Goal: Task Accomplishment & Management: Manage account settings

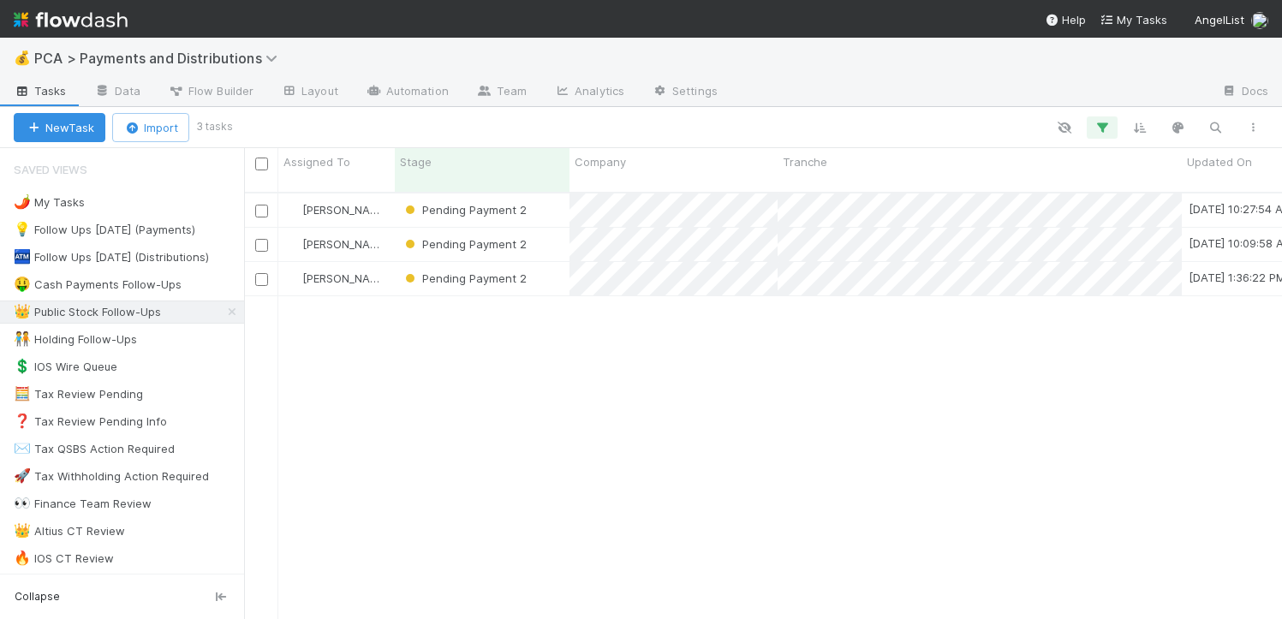
scroll to position [427, 1025]
click at [556, 262] on div "Pending Payment 2" at bounding box center [482, 278] width 175 height 33
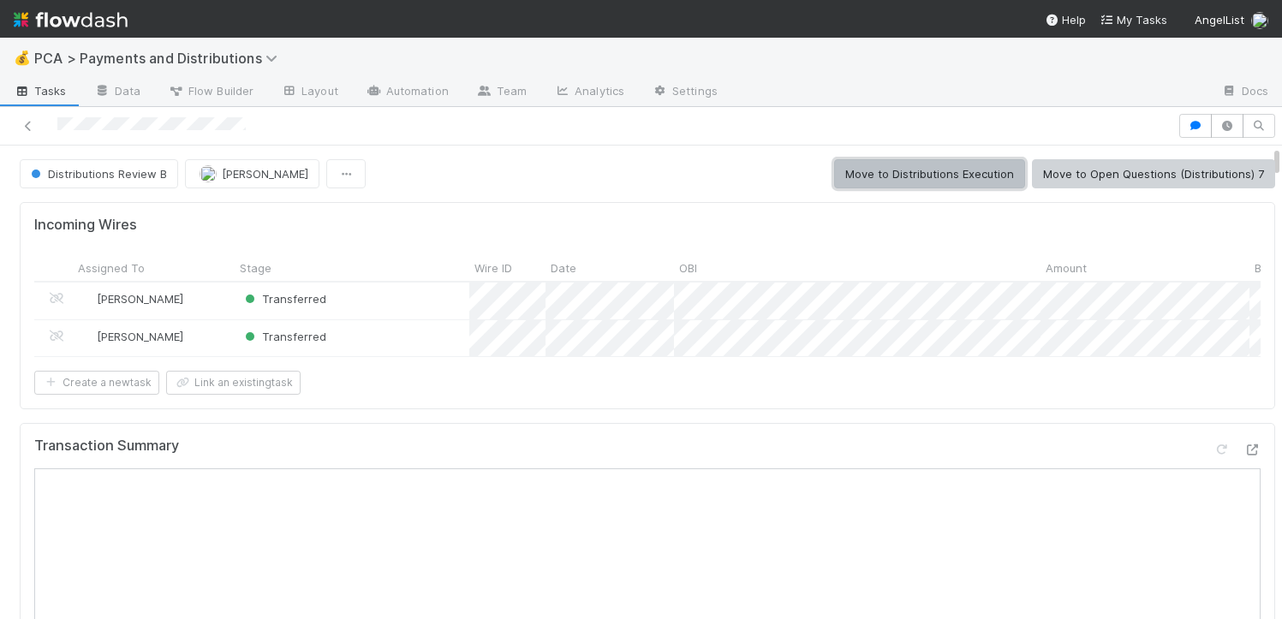
click at [899, 165] on button "Move to Distributions Execution" at bounding box center [929, 173] width 191 height 29
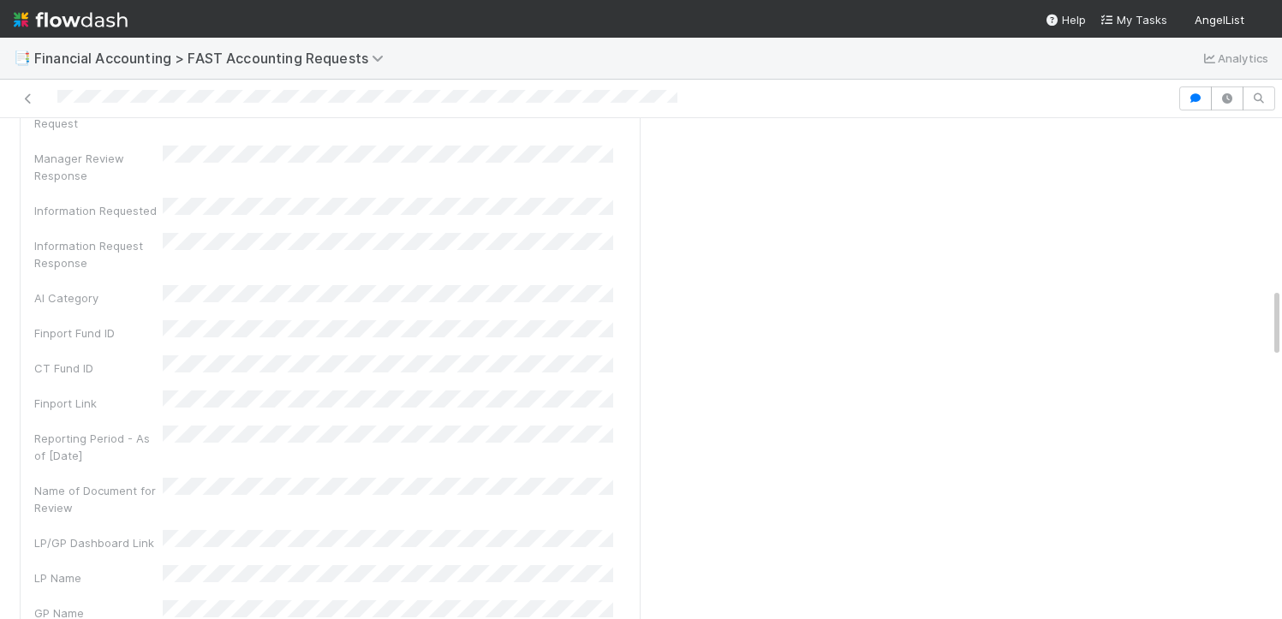
scroll to position [1252, 0]
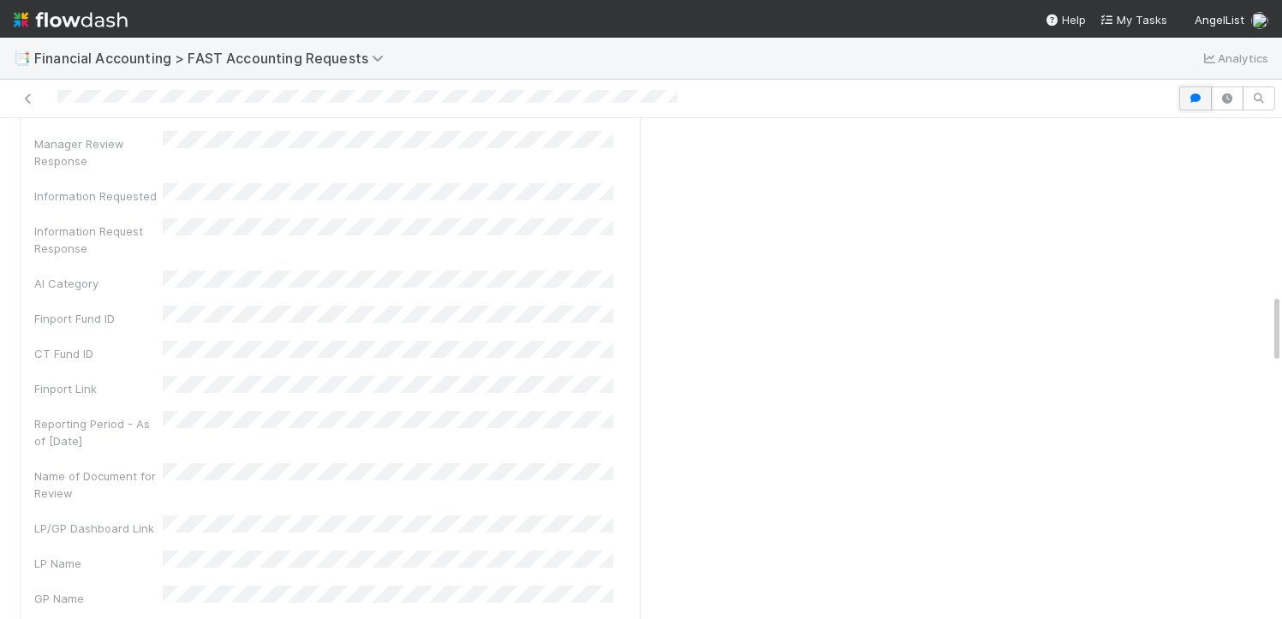
click at [1187, 90] on button "button" at bounding box center [1195, 98] width 33 height 24
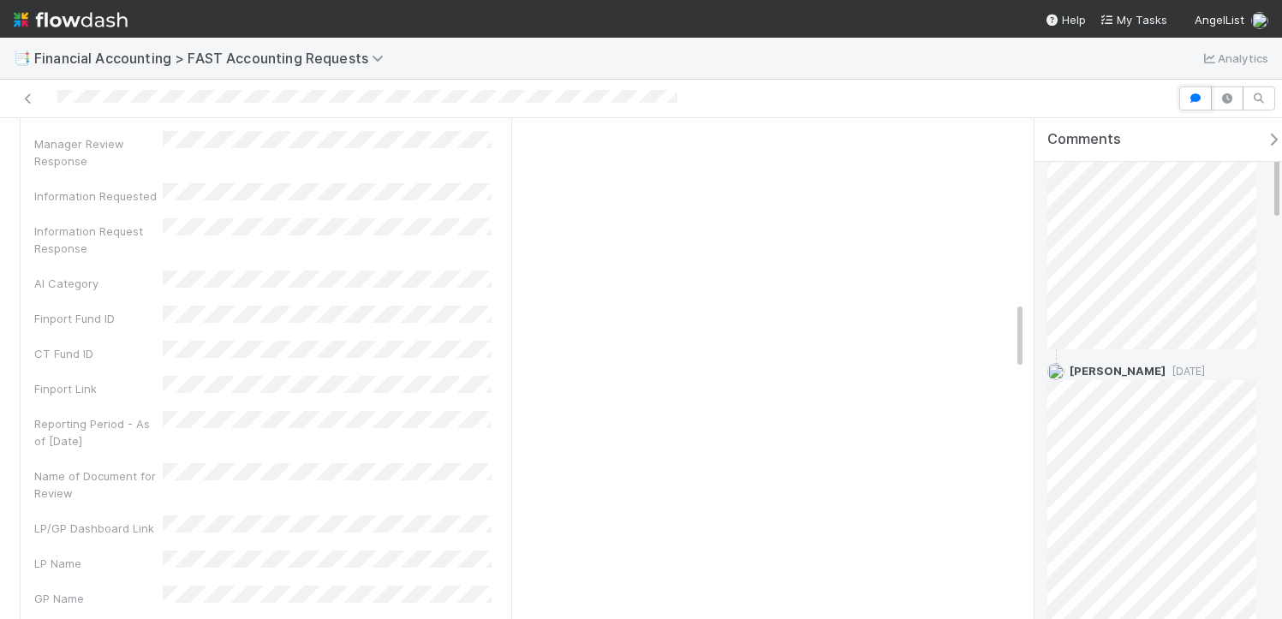
scroll to position [0, 0]
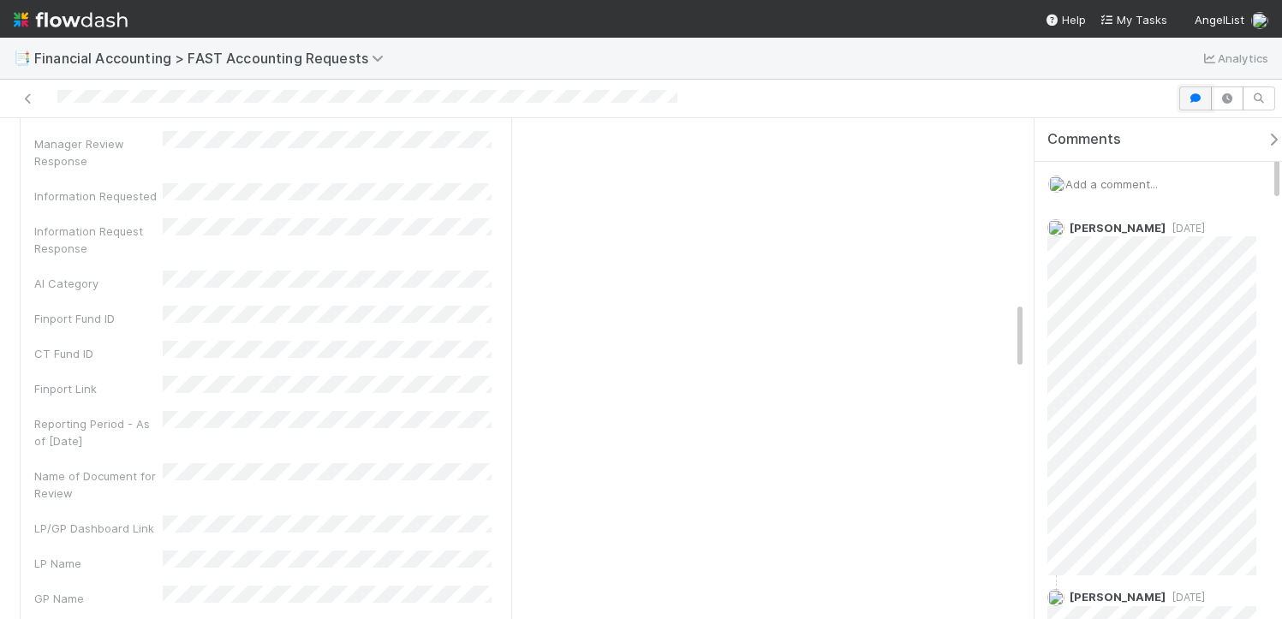
click at [1187, 91] on button "button" at bounding box center [1195, 98] width 33 height 24
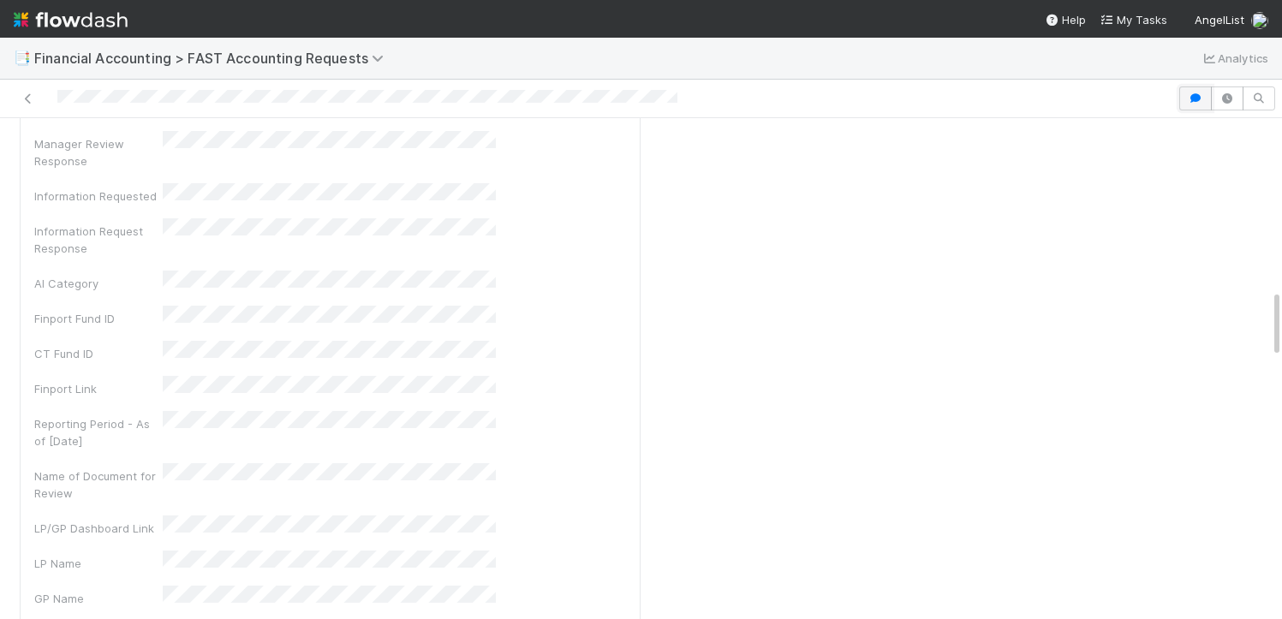
scroll to position [1252, 0]
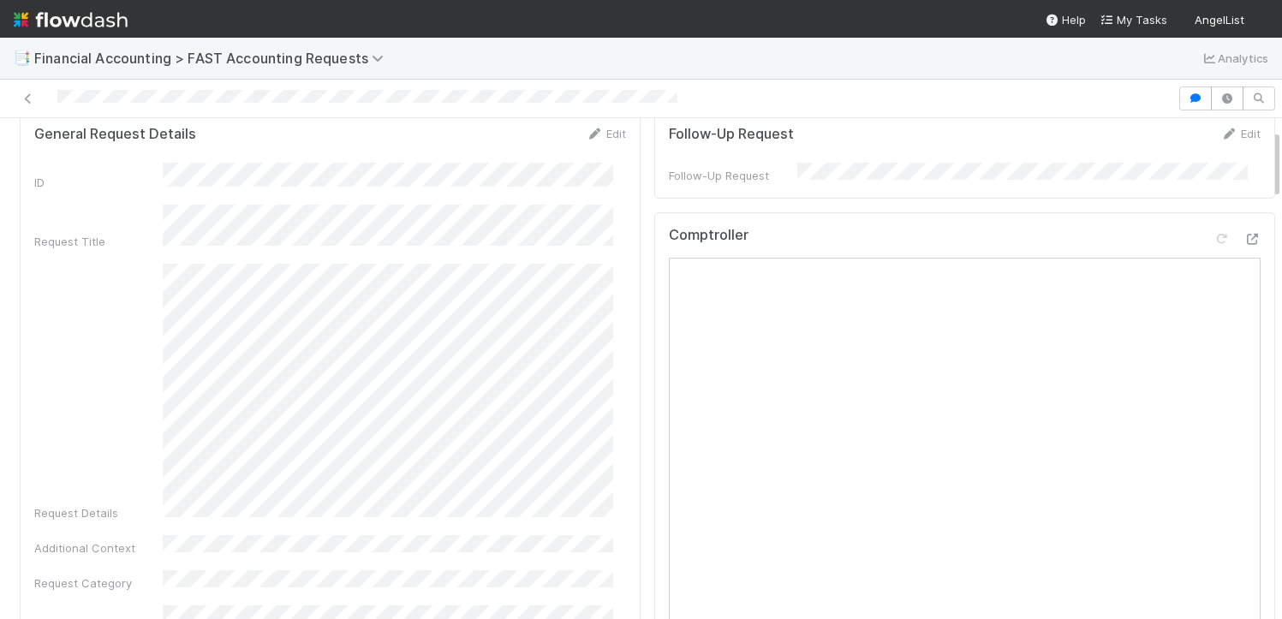
scroll to position [83, 0]
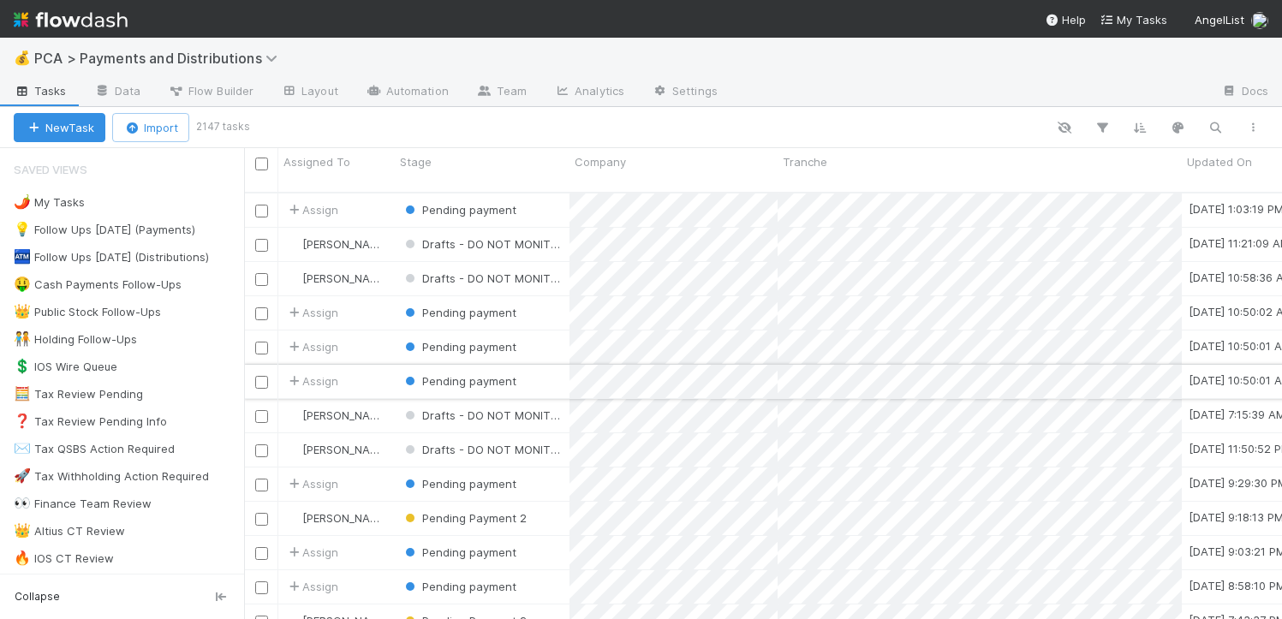
scroll to position [427, 1025]
click at [121, 317] on div "👑 Public Stock Follow-Ups" at bounding box center [87, 311] width 147 height 21
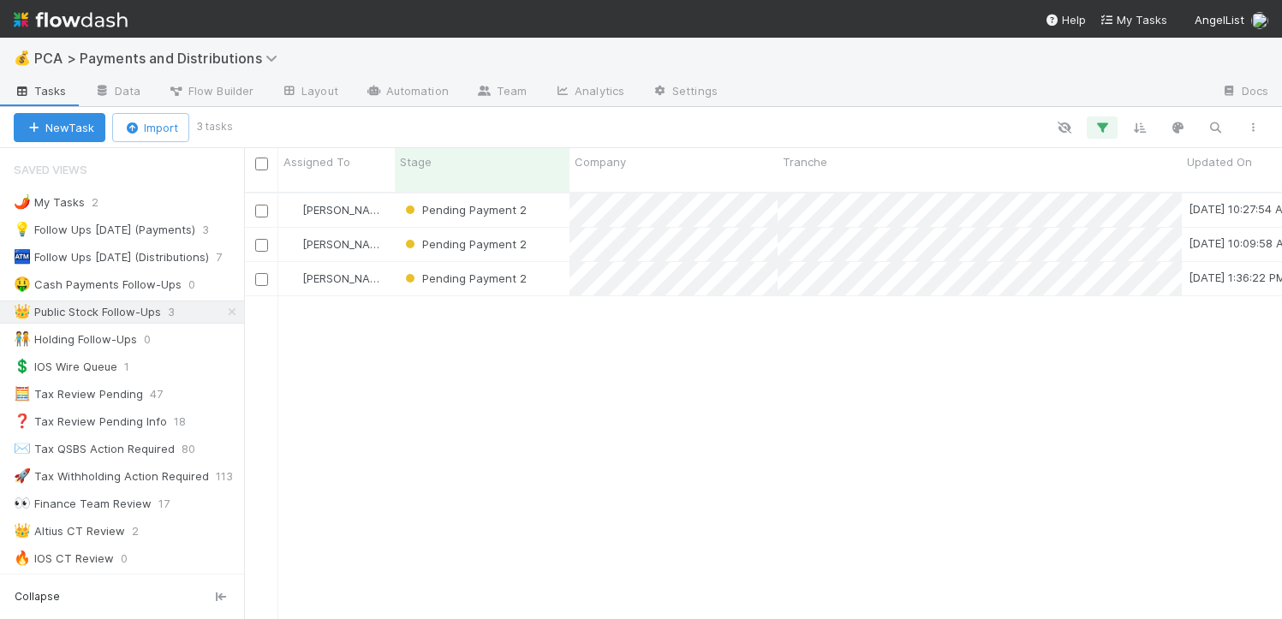
scroll to position [427, 1025]
click at [554, 262] on div "Pending Payment 2" at bounding box center [482, 278] width 175 height 33
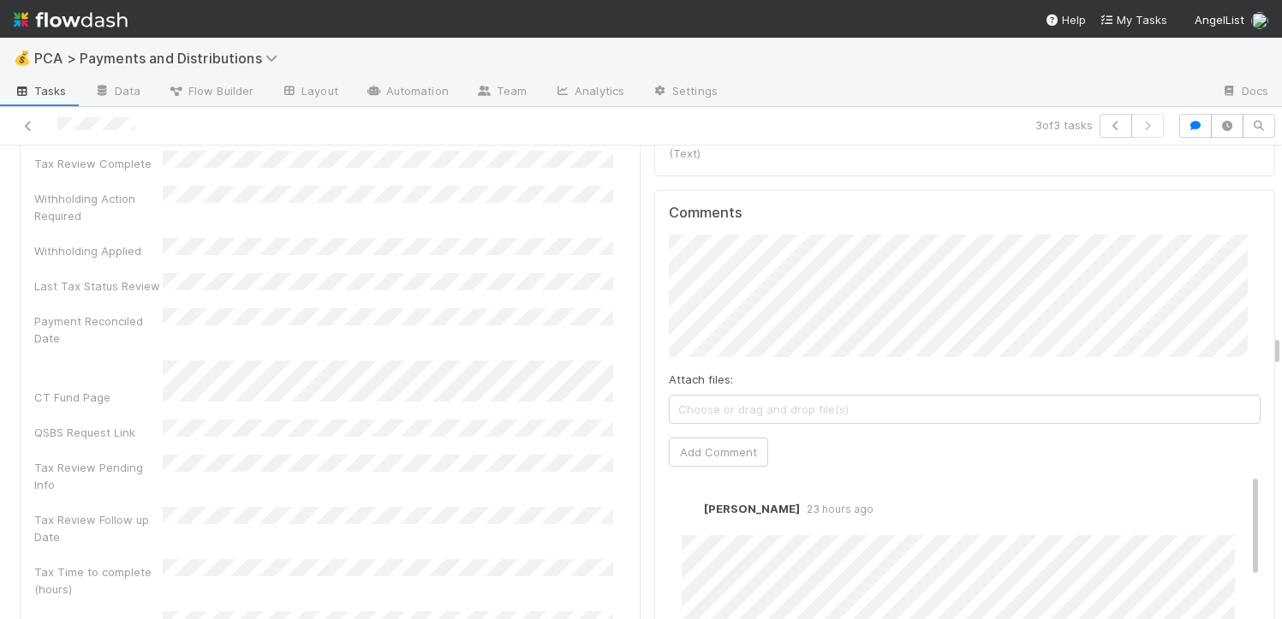
scroll to position [5111, 0]
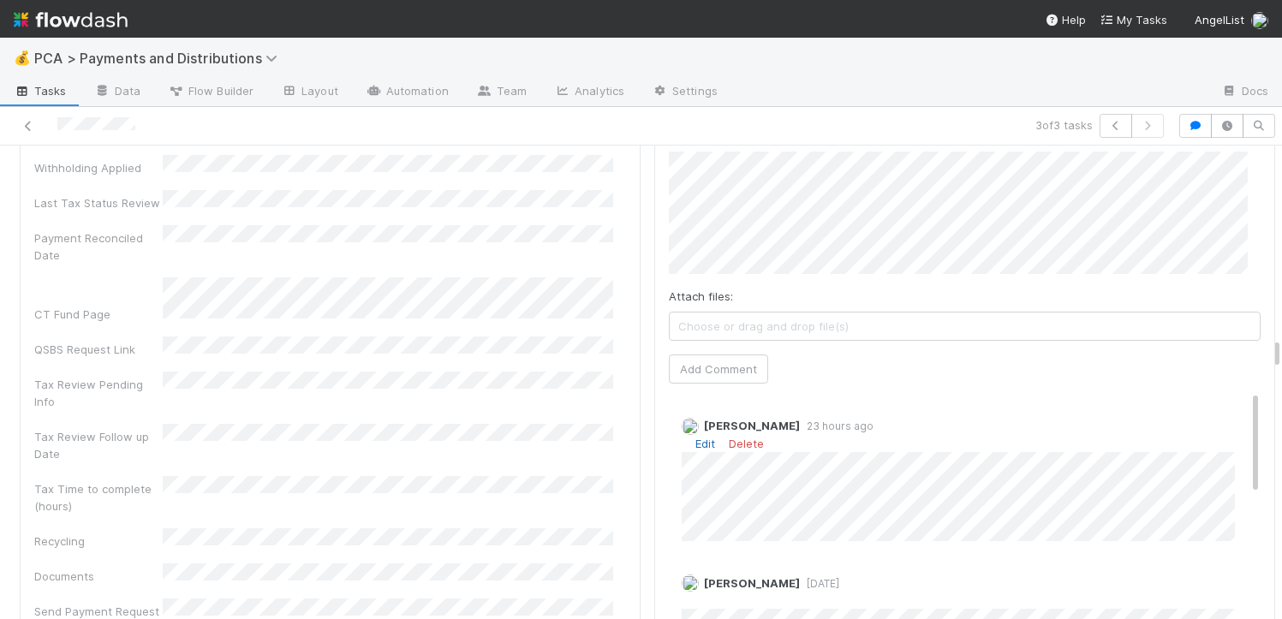
click at [692, 435] on div "Edit Delete" at bounding box center [970, 443] width 579 height 17
click at [695, 437] on link "Edit" at bounding box center [705, 444] width 20 height 14
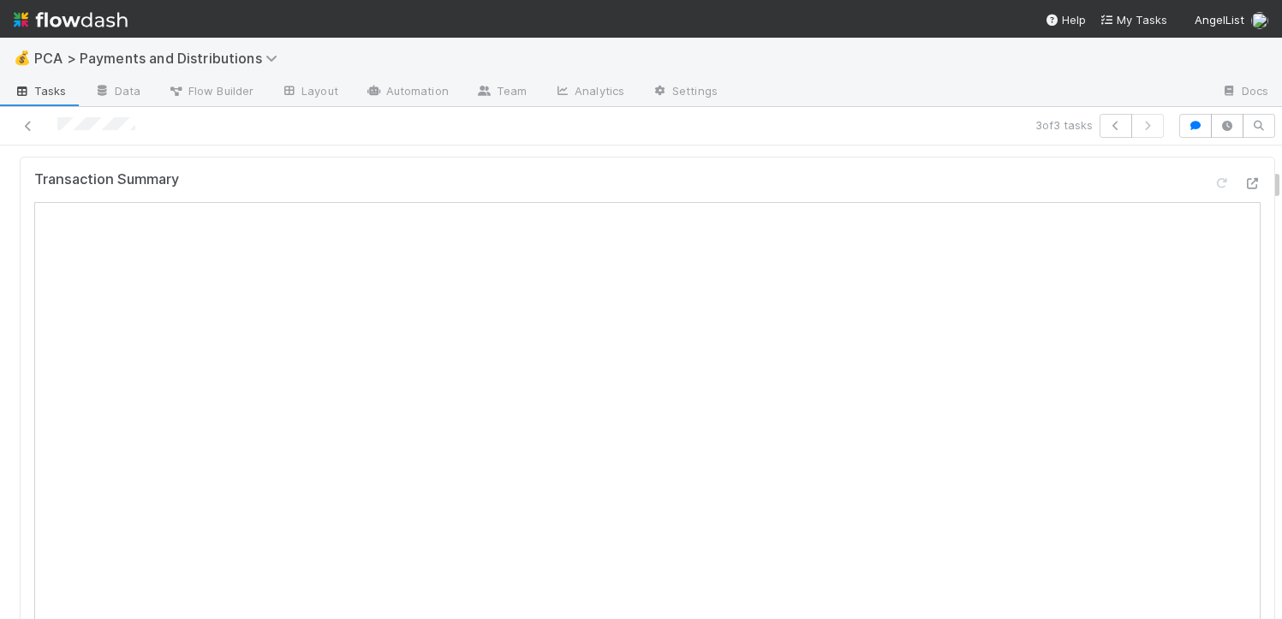
scroll to position [433, 0]
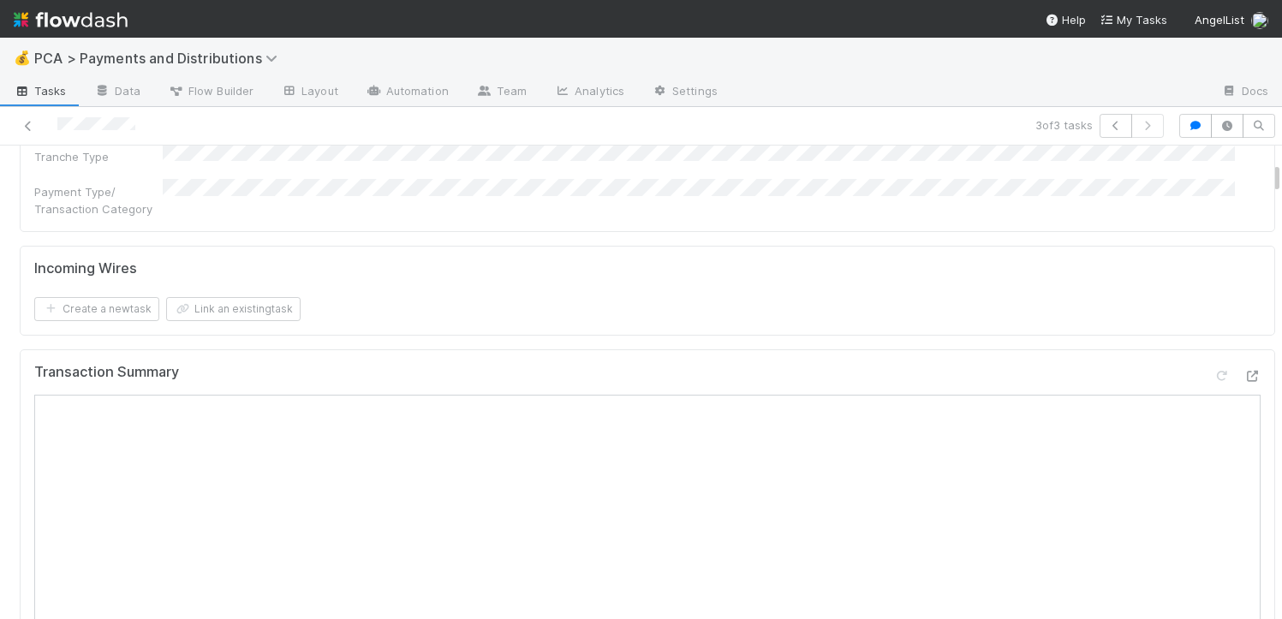
click at [1243, 371] on icon at bounding box center [1251, 376] width 17 height 11
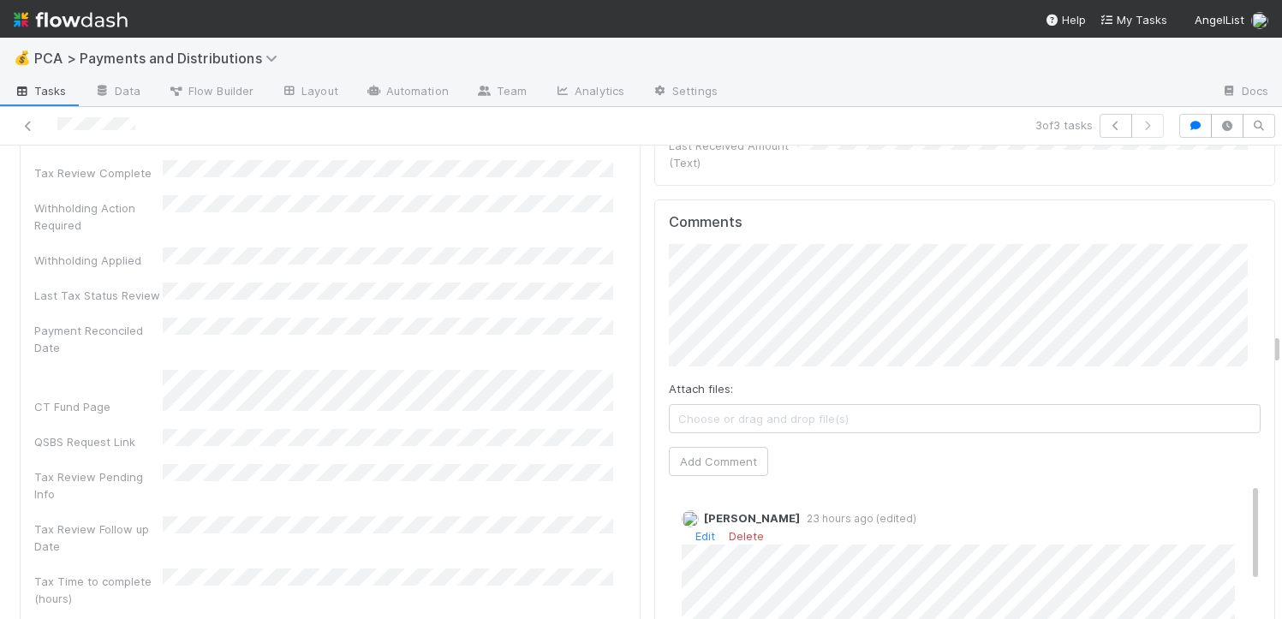
scroll to position [4959, 0]
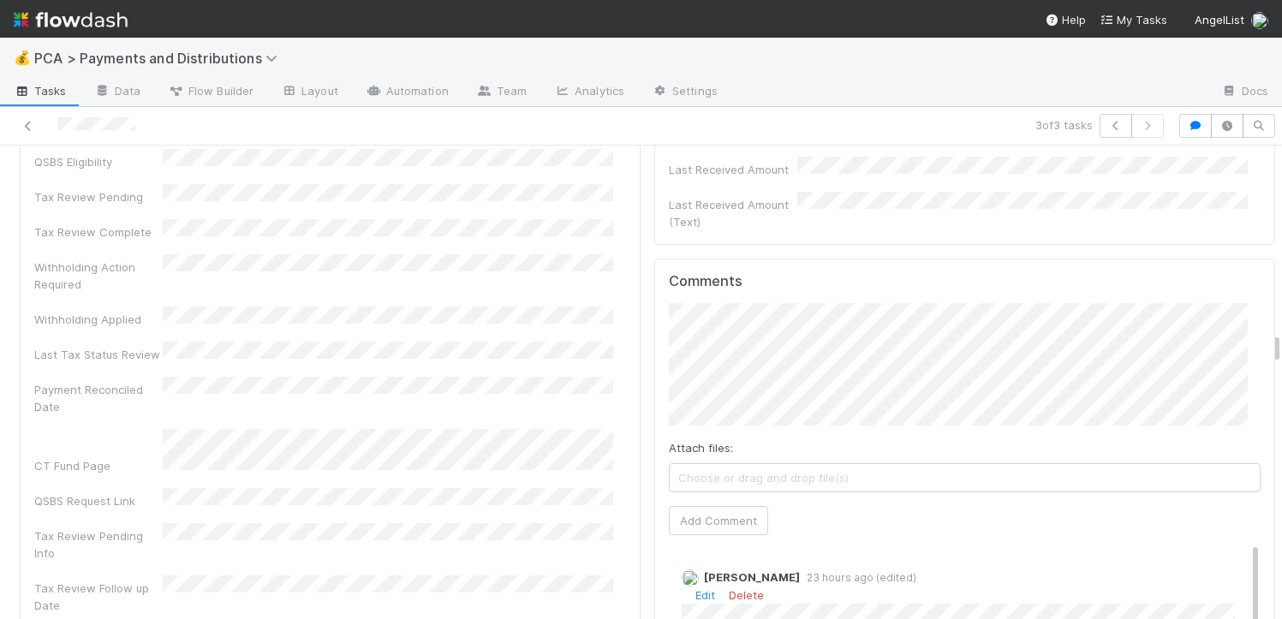
click at [715, 391] on div "Comments Attach files: Choose or drag and drop file(s) Add Comment David Bodell…" at bounding box center [965, 579] width 592 height 612
click at [713, 506] on button "Add Comment" at bounding box center [718, 520] width 99 height 29
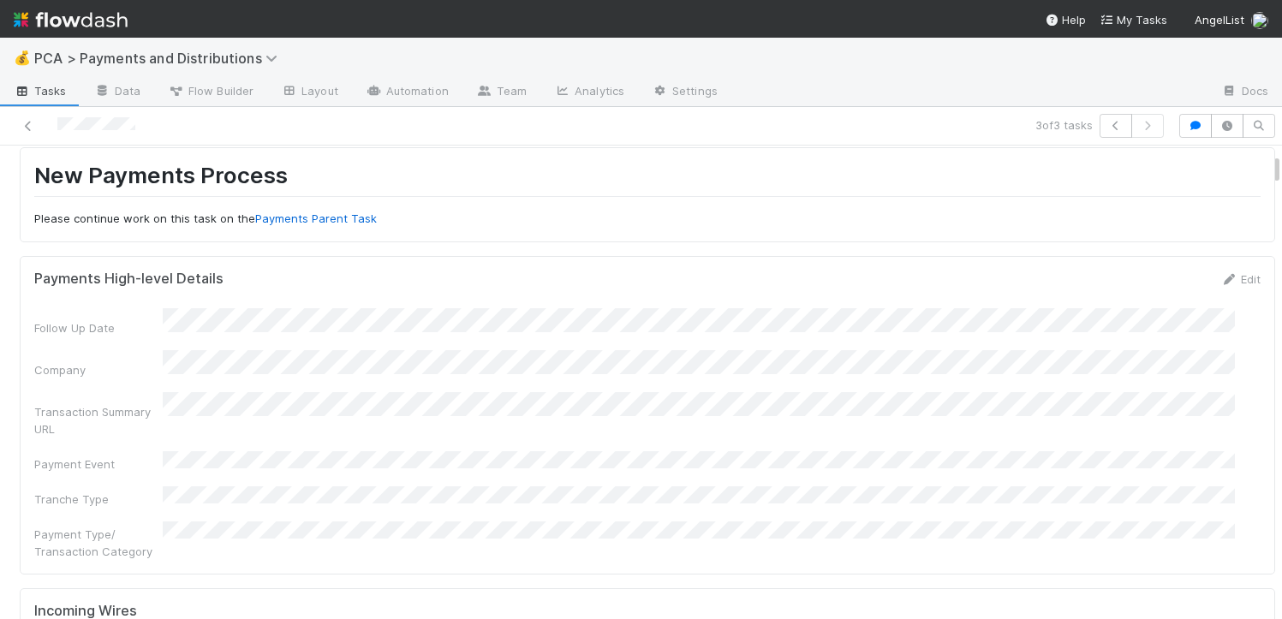
scroll to position [282, 0]
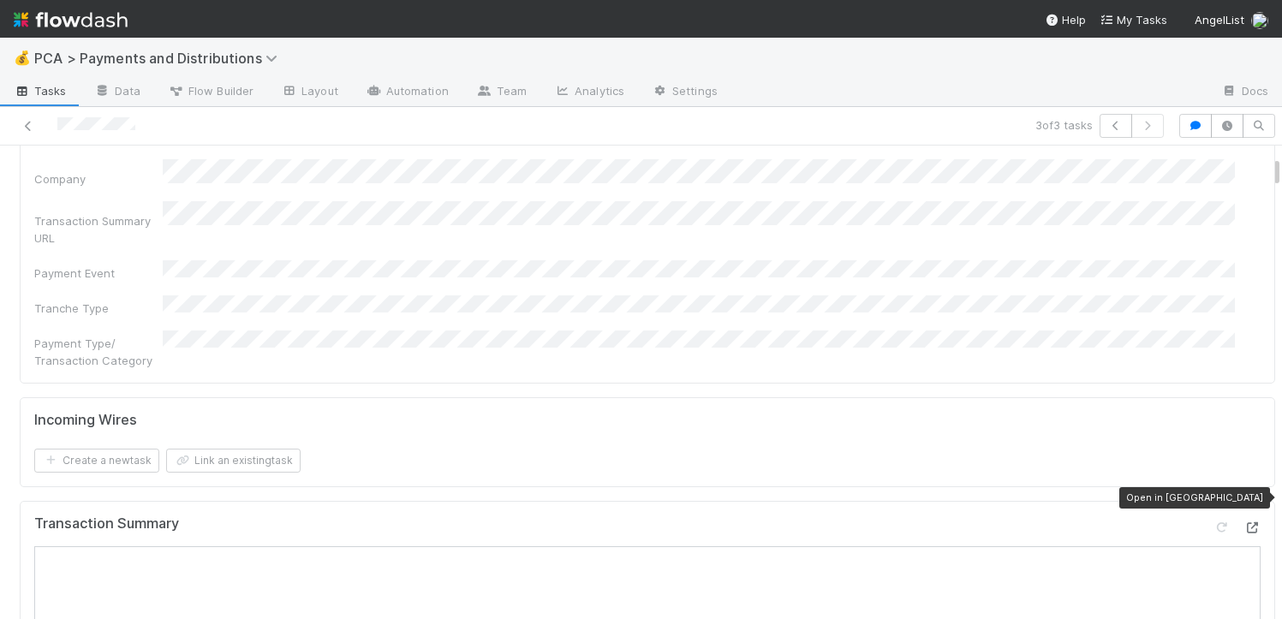
click at [1243, 522] on icon at bounding box center [1251, 527] width 17 height 11
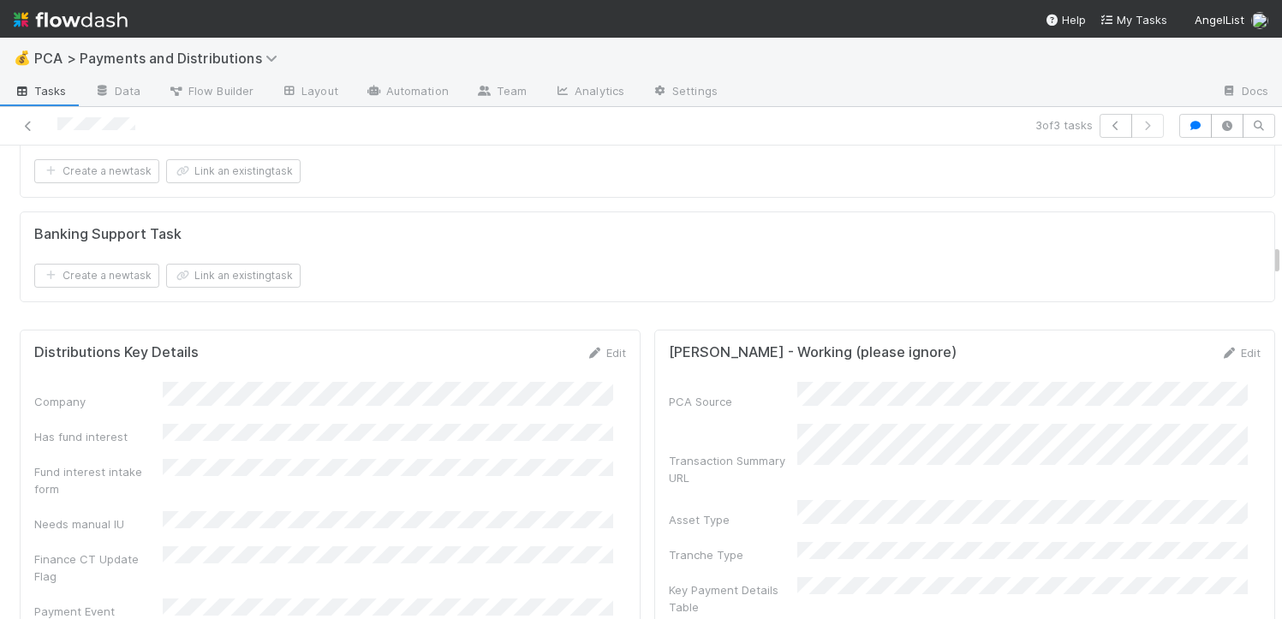
scroll to position [2613, 0]
click at [590, 342] on link "Edit" at bounding box center [606, 349] width 40 height 14
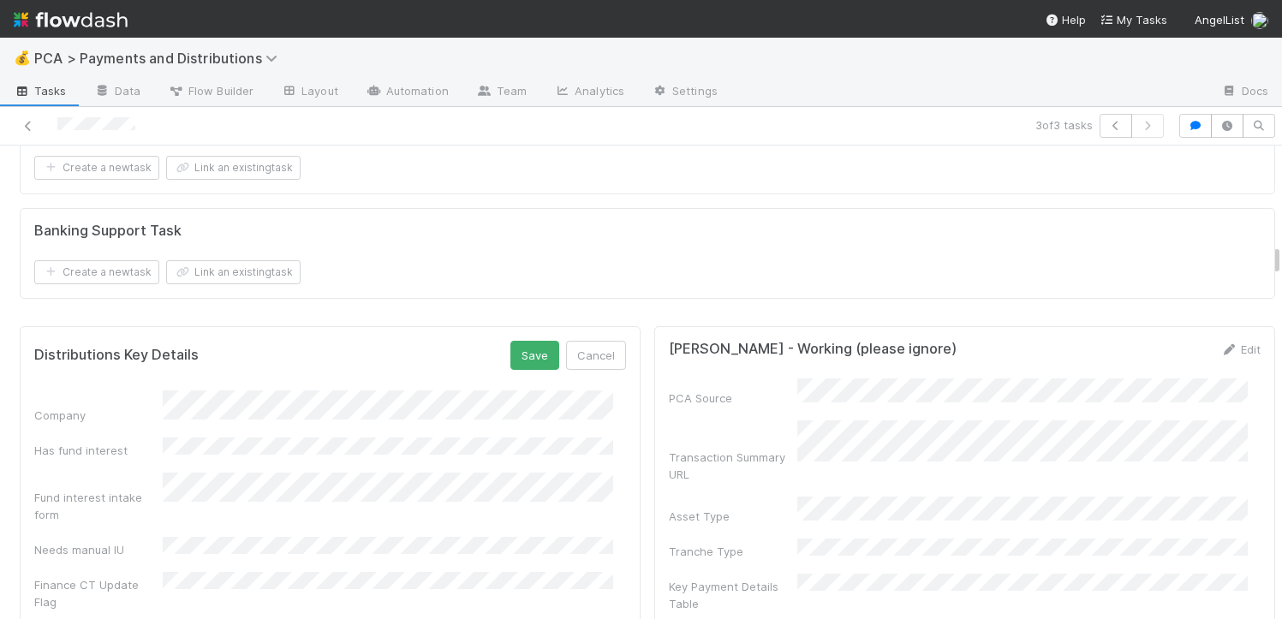
scroll to position [2762, 0]
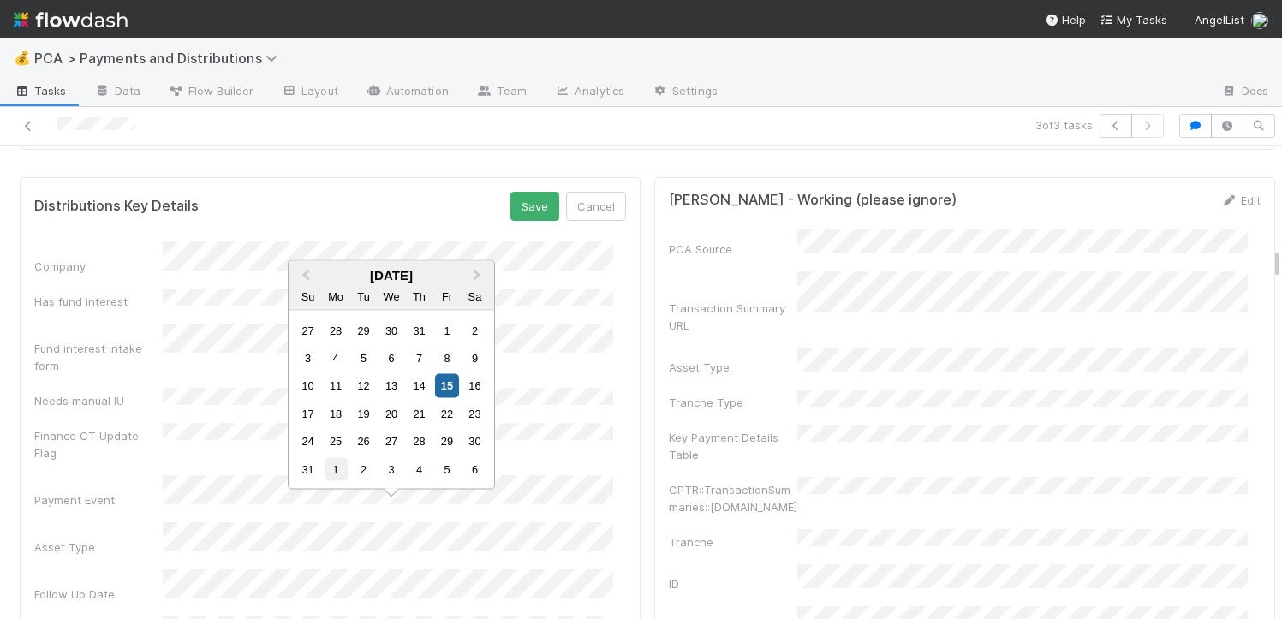
click at [327, 471] on div "1" at bounding box center [335, 468] width 23 height 23
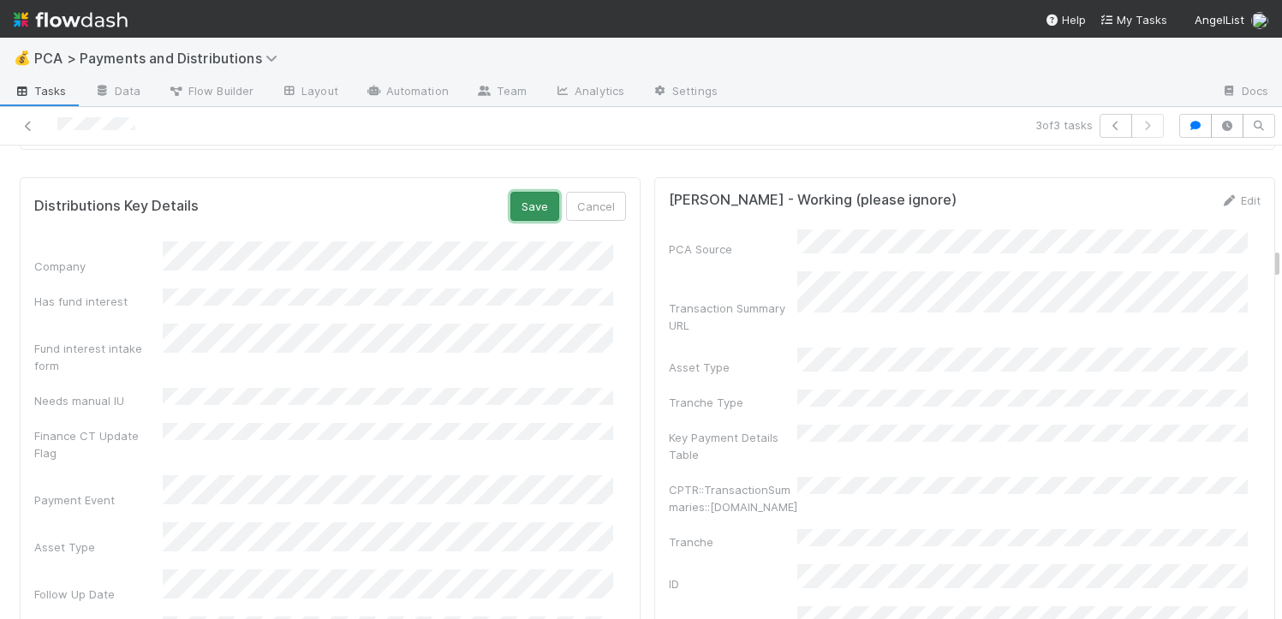
click at [516, 192] on button "Save" at bounding box center [534, 206] width 49 height 29
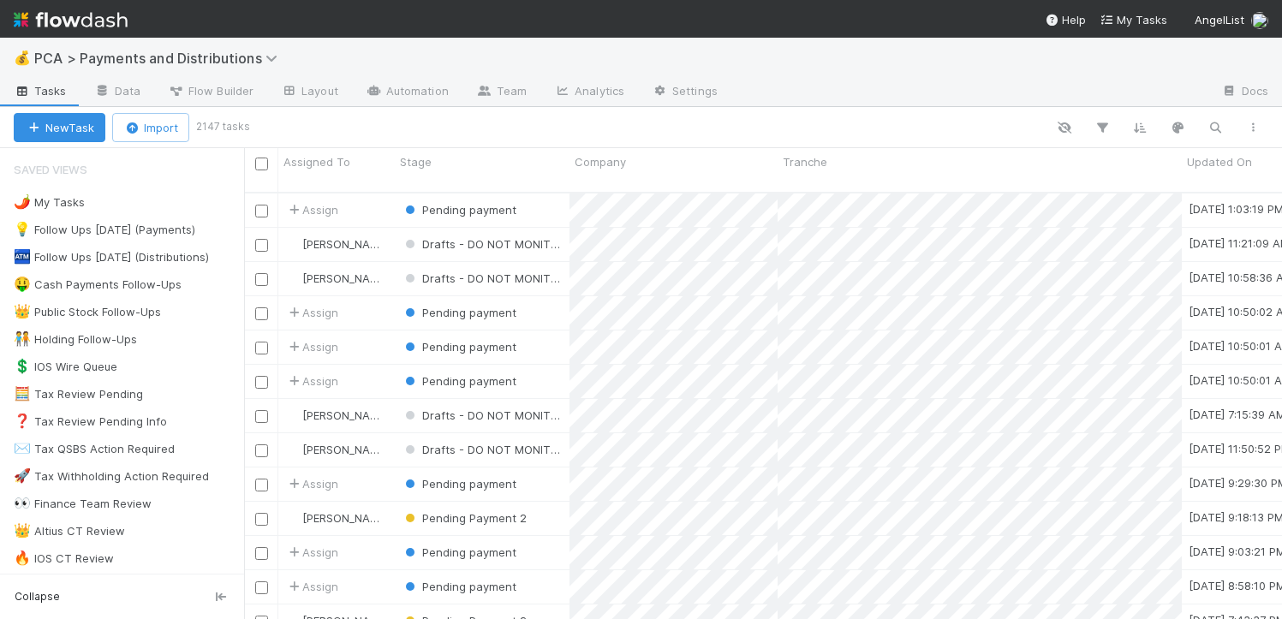
scroll to position [427, 1025]
click at [117, 309] on div "👑 Public Stock Follow-Ups" at bounding box center [87, 311] width 147 height 21
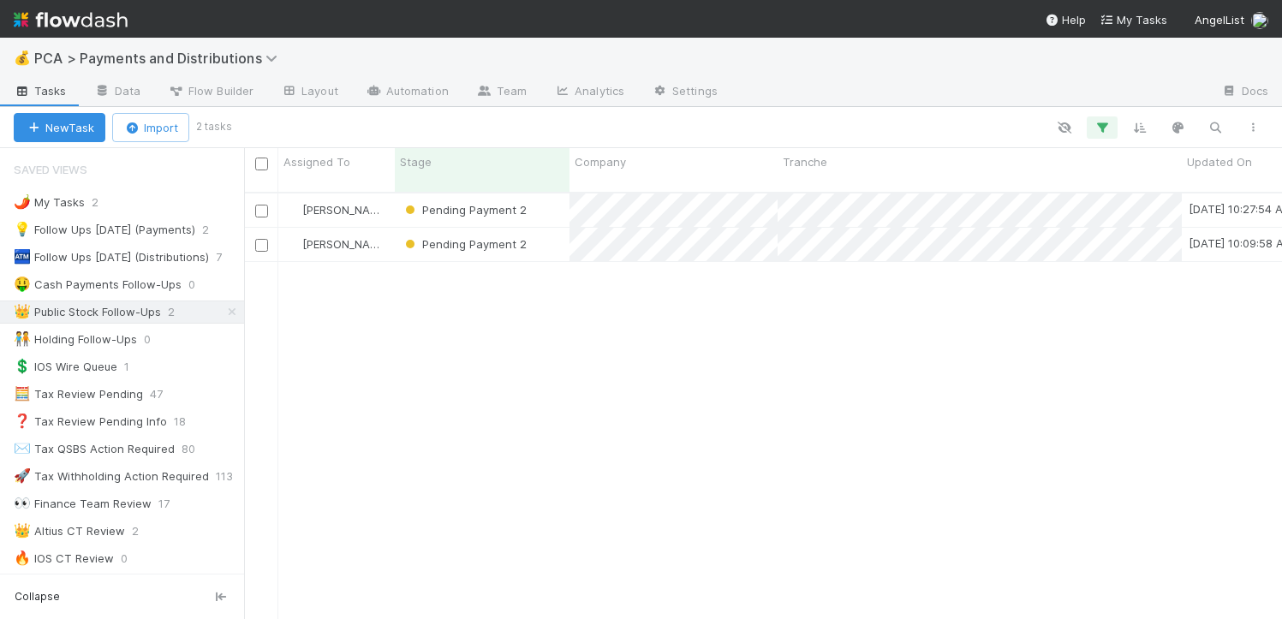
scroll to position [427, 1025]
click at [543, 203] on div "Pending Payment 2" at bounding box center [482, 209] width 175 height 33
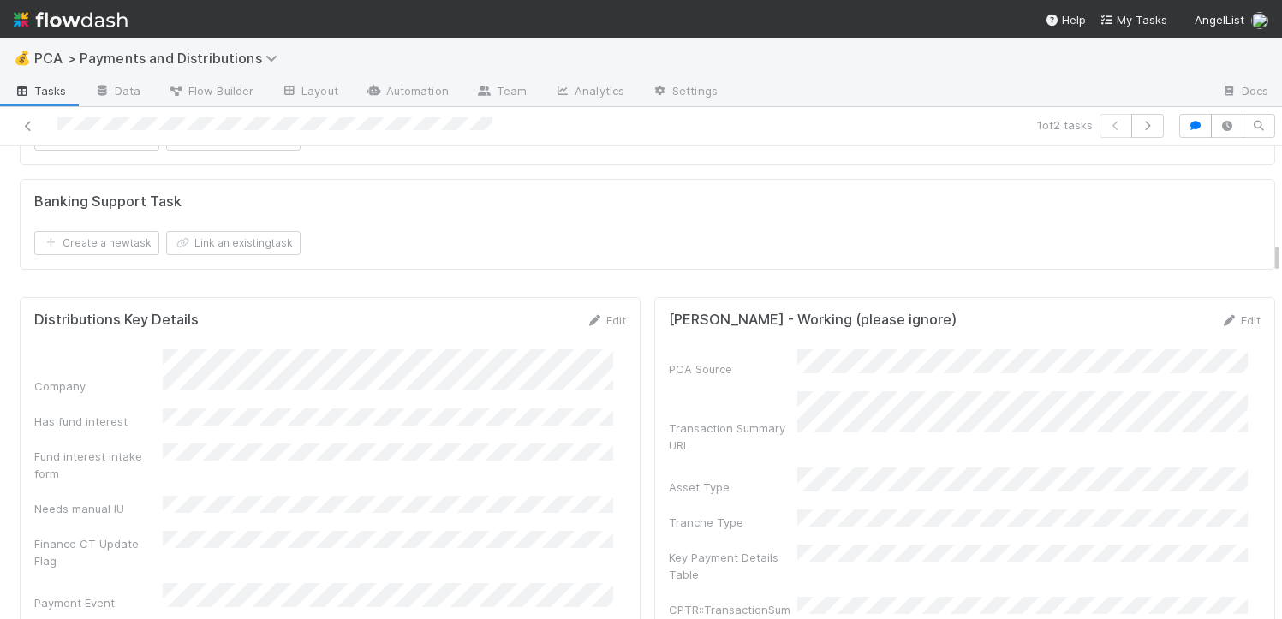
scroll to position [2482, 0]
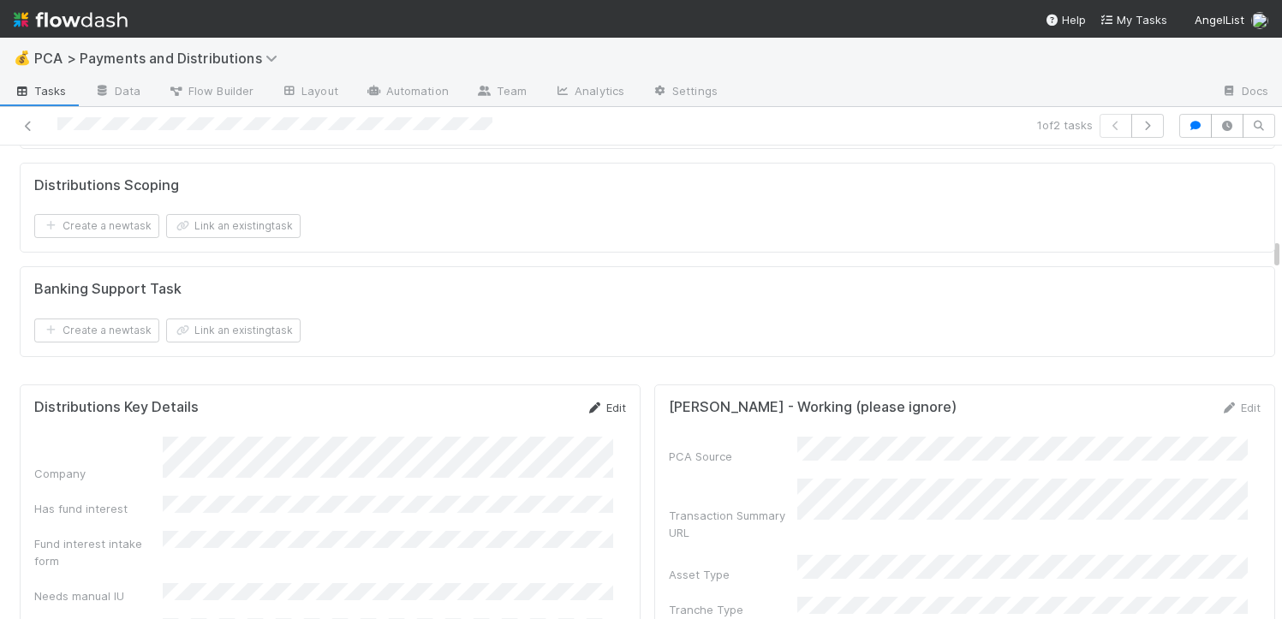
click at [598, 401] on link "Edit" at bounding box center [606, 408] width 40 height 14
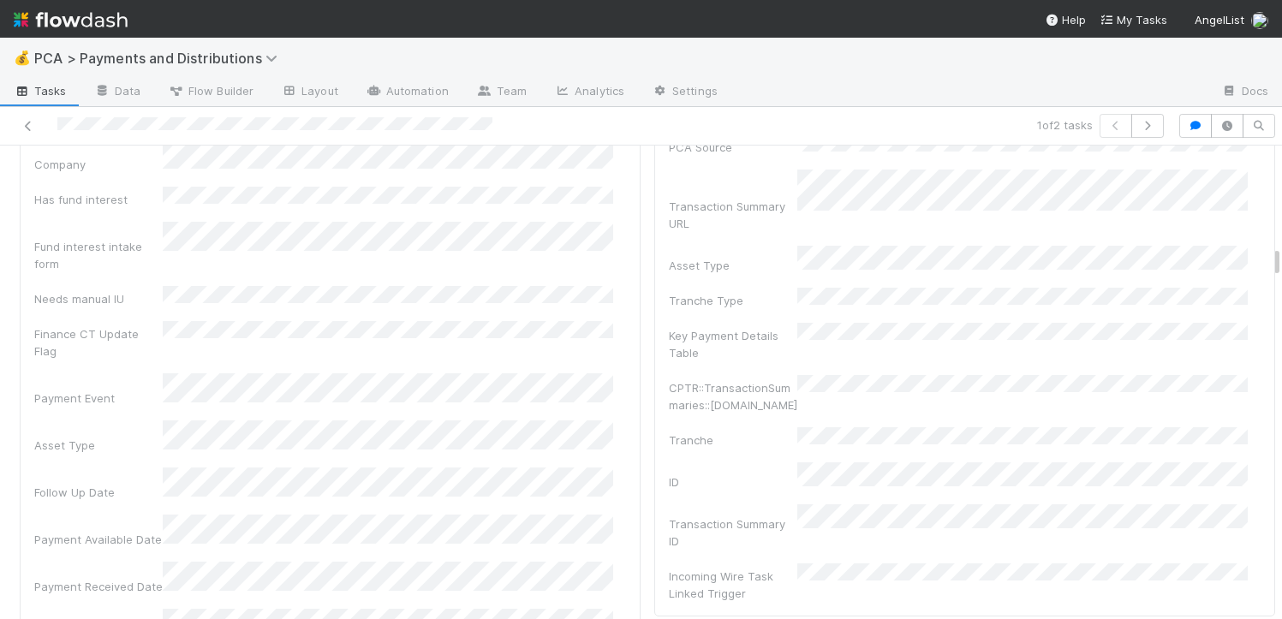
scroll to position [2836, 0]
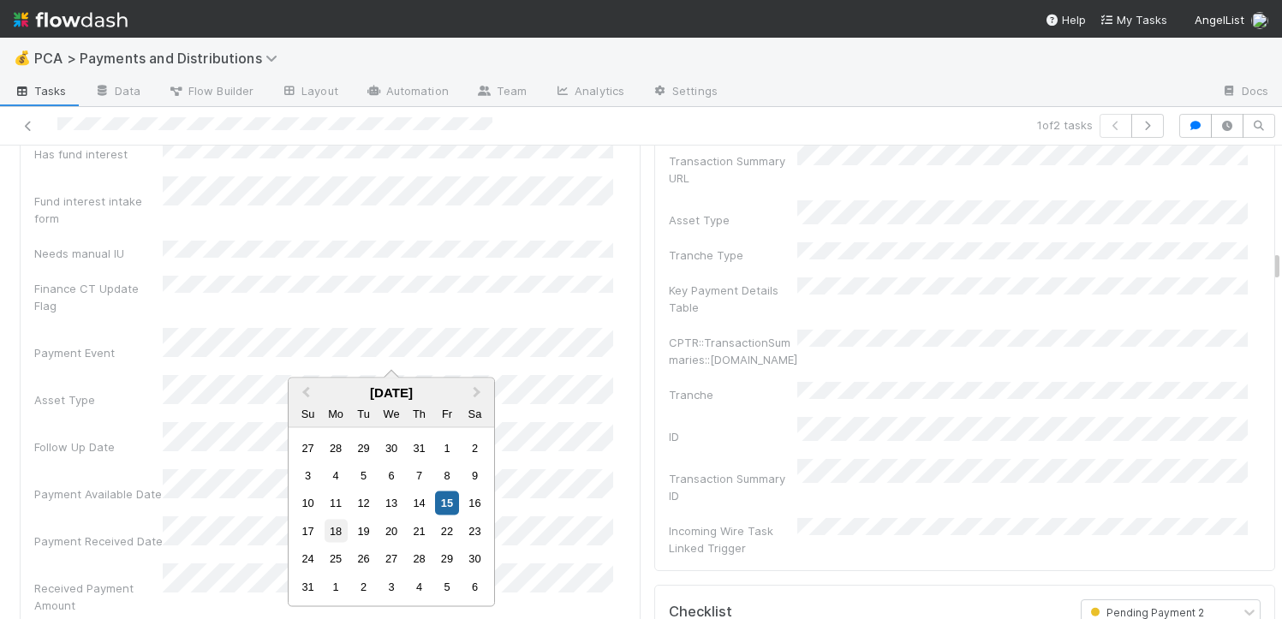
click at [343, 526] on div "18" at bounding box center [335, 530] width 23 height 23
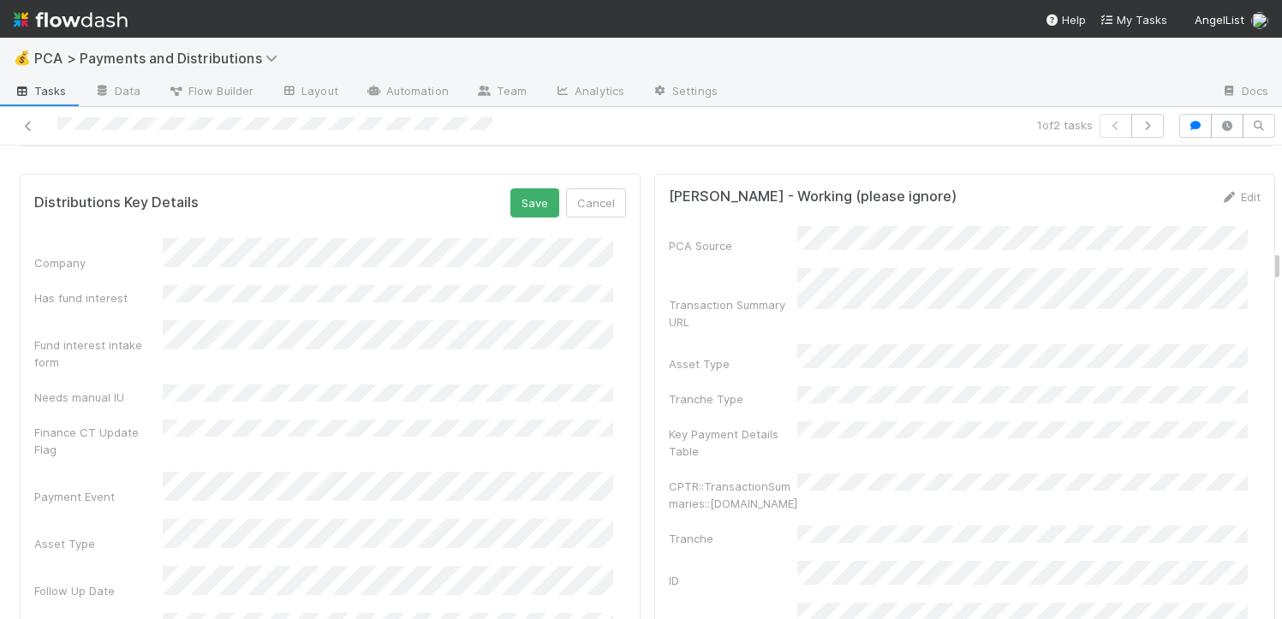
scroll to position [2634, 0]
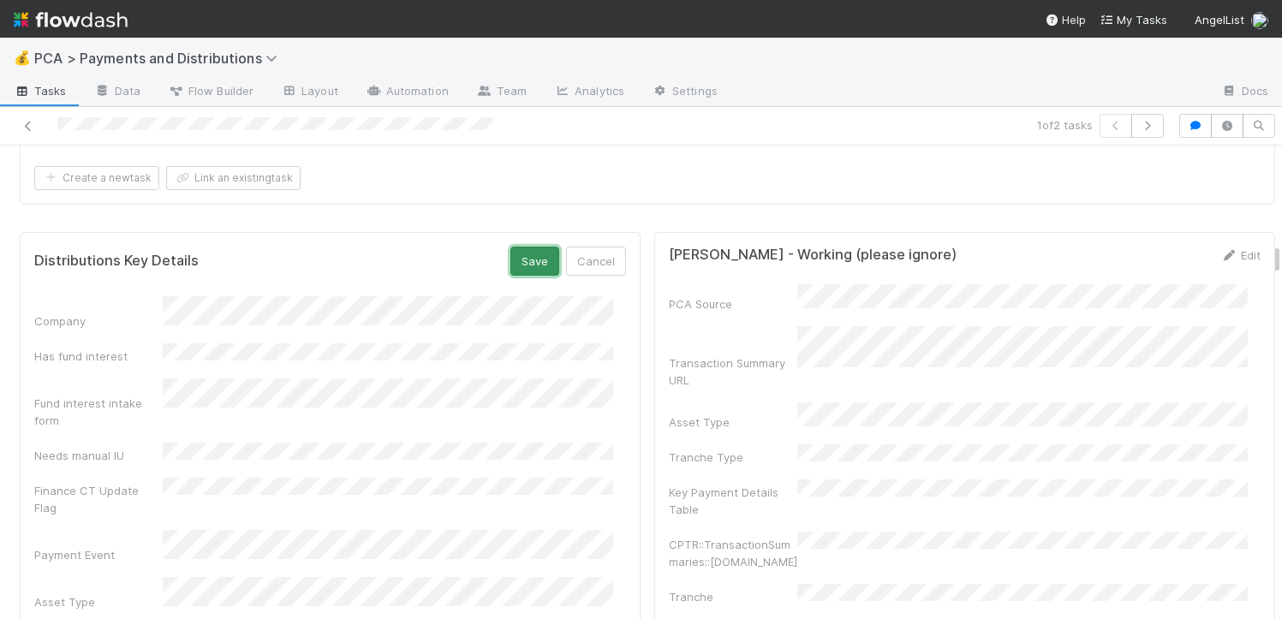
click at [534, 247] on button "Save" at bounding box center [534, 261] width 49 height 29
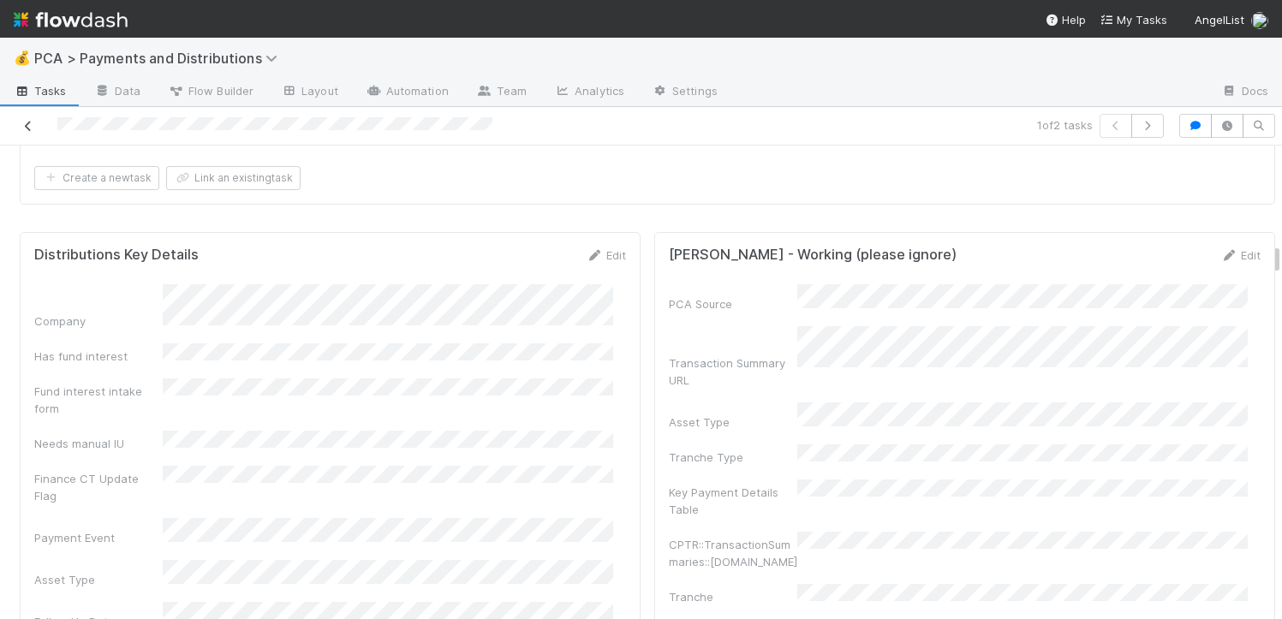
click at [28, 132] on link at bounding box center [28, 125] width 17 height 17
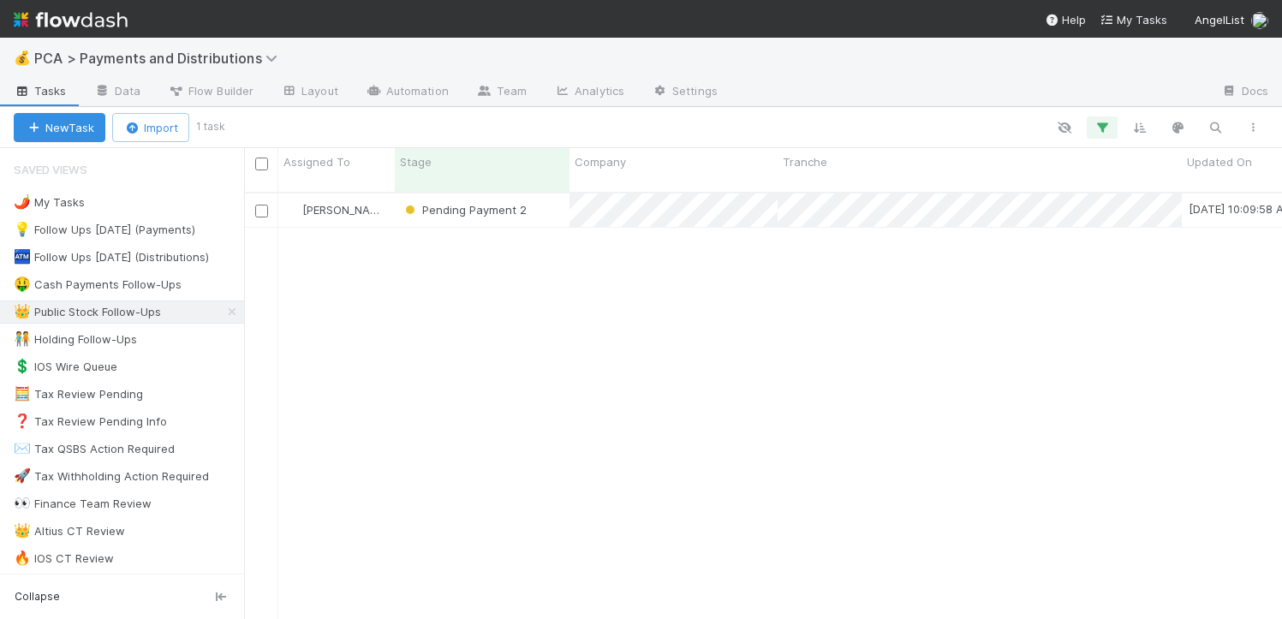
scroll to position [427, 1025]
click at [552, 193] on div "Pending Payment 2" at bounding box center [482, 209] width 175 height 33
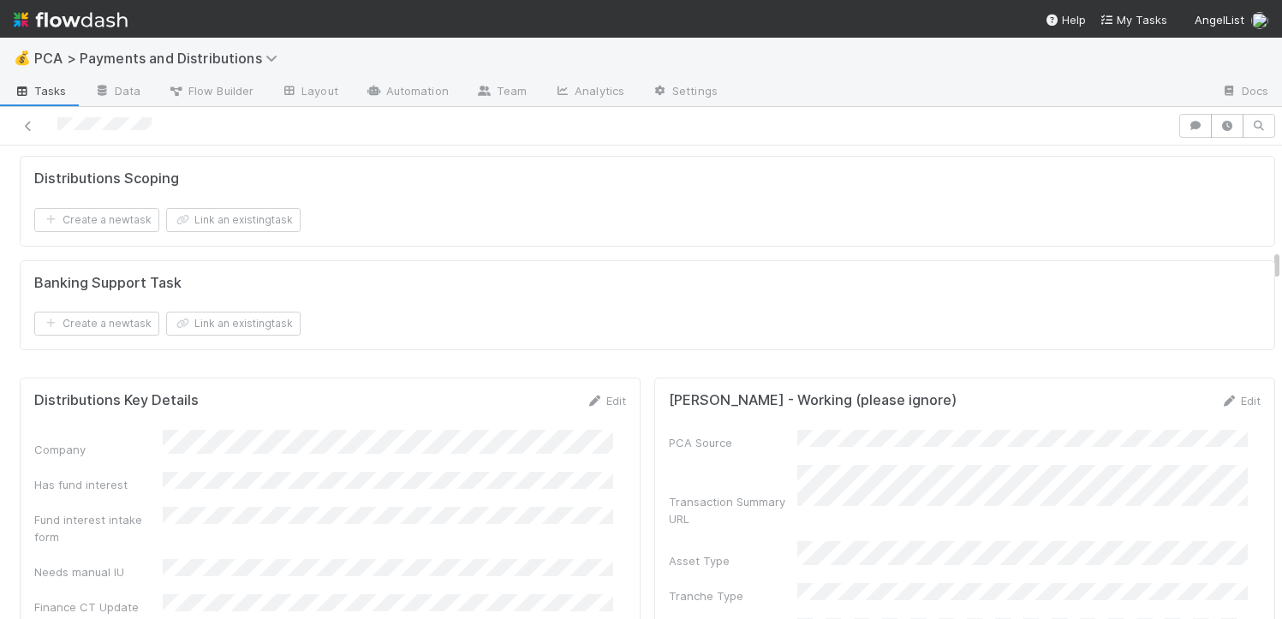
scroll to position [2791, 0]
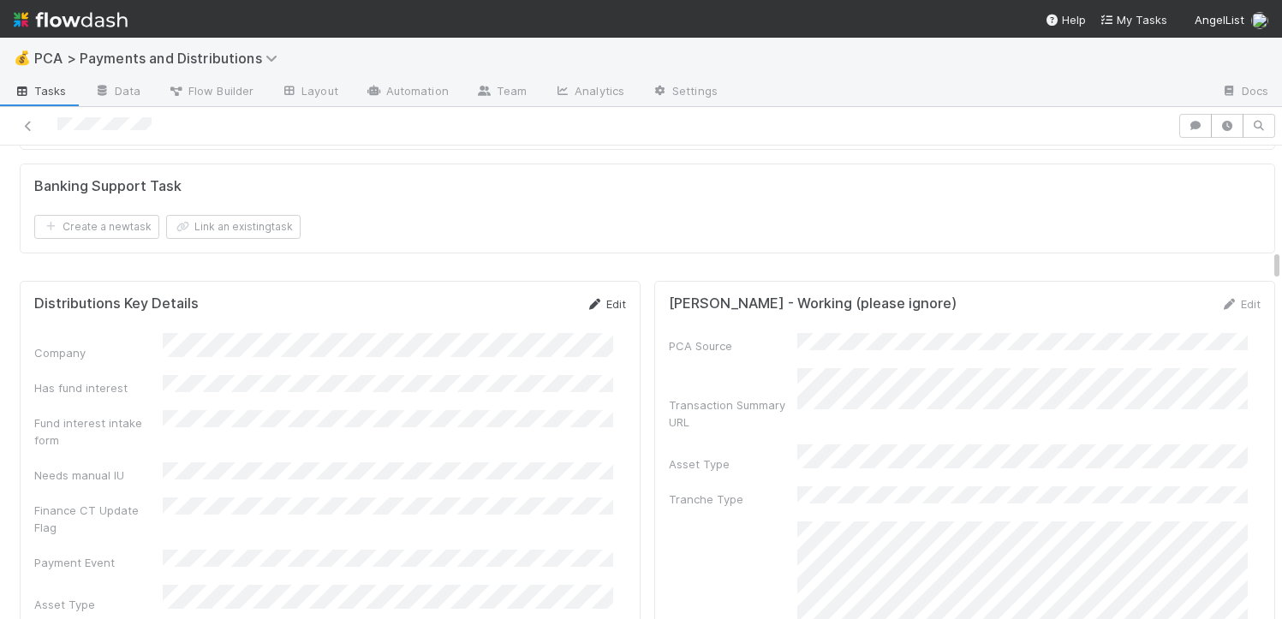
click at [593, 297] on link "Edit" at bounding box center [606, 304] width 40 height 14
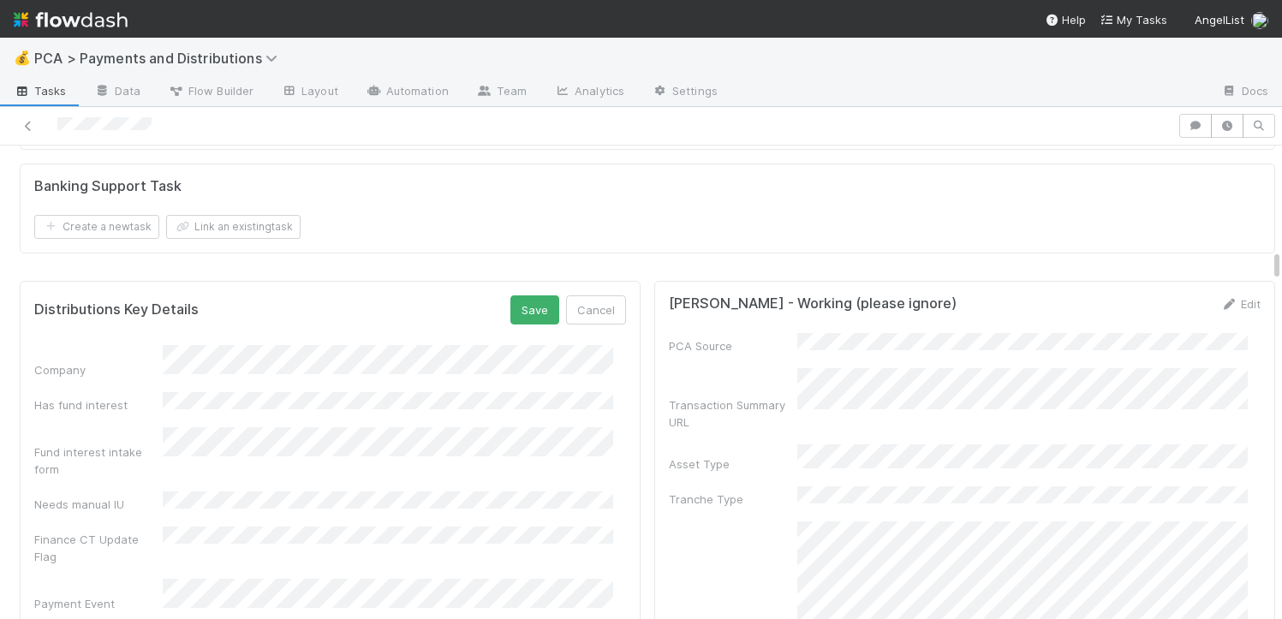
scroll to position [2994, 0]
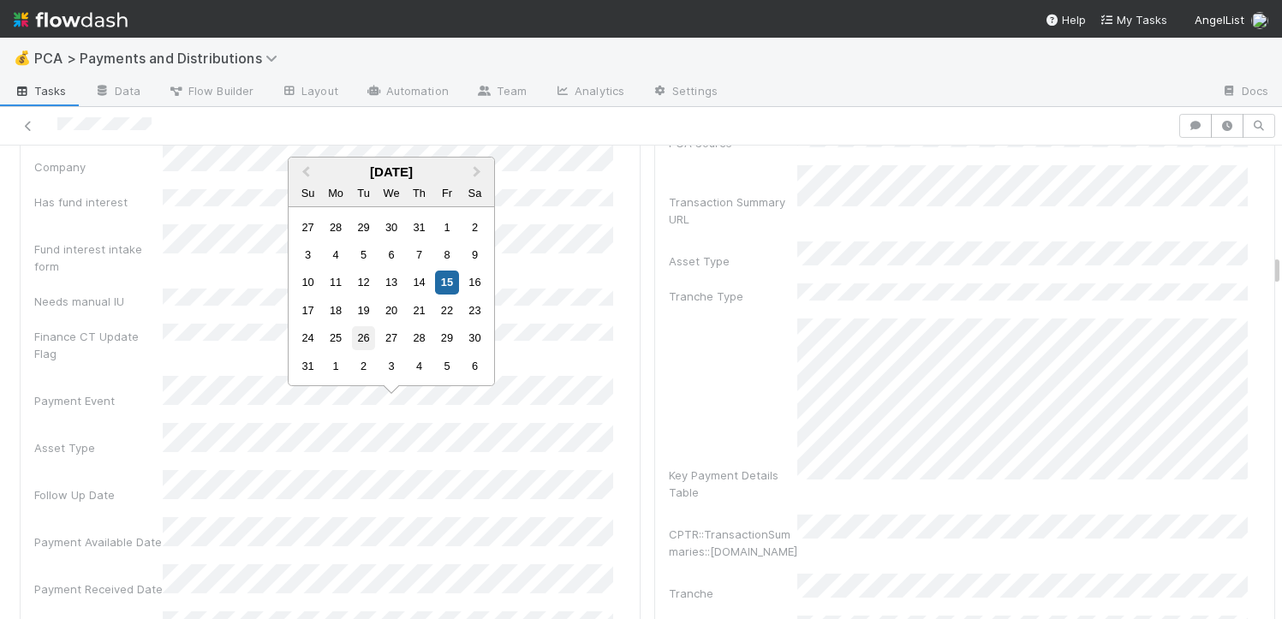
click at [366, 334] on div "26" at bounding box center [363, 337] width 23 height 23
click at [360, 315] on div "19" at bounding box center [363, 310] width 23 height 23
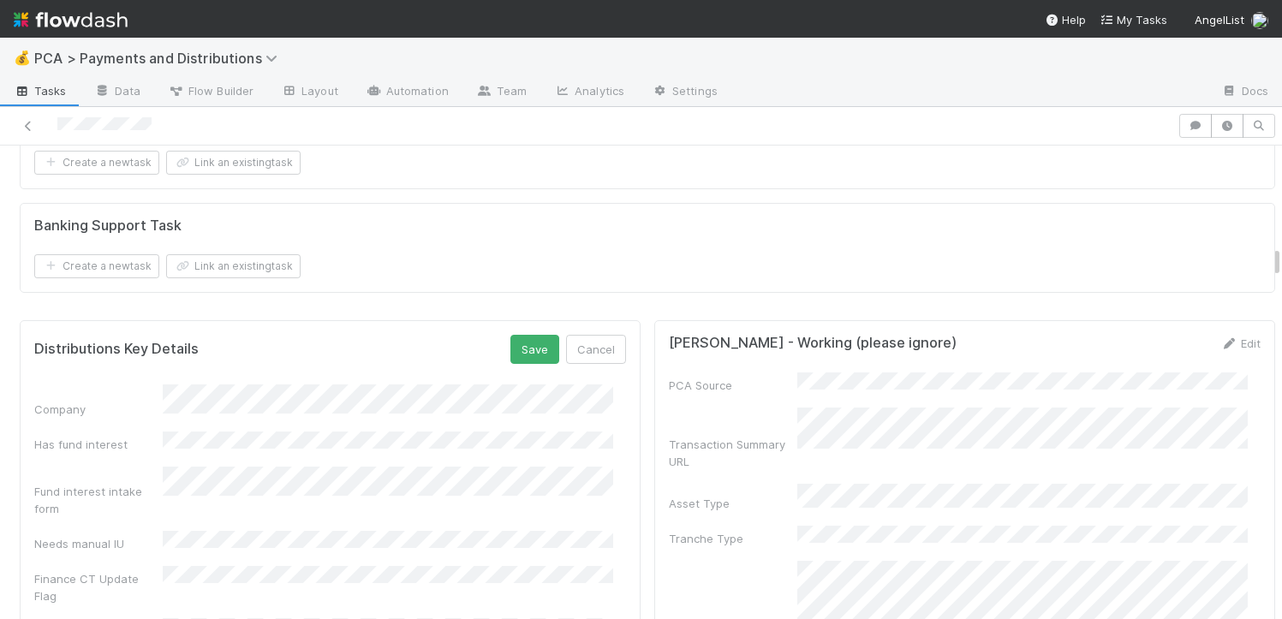
scroll to position [2706, 0]
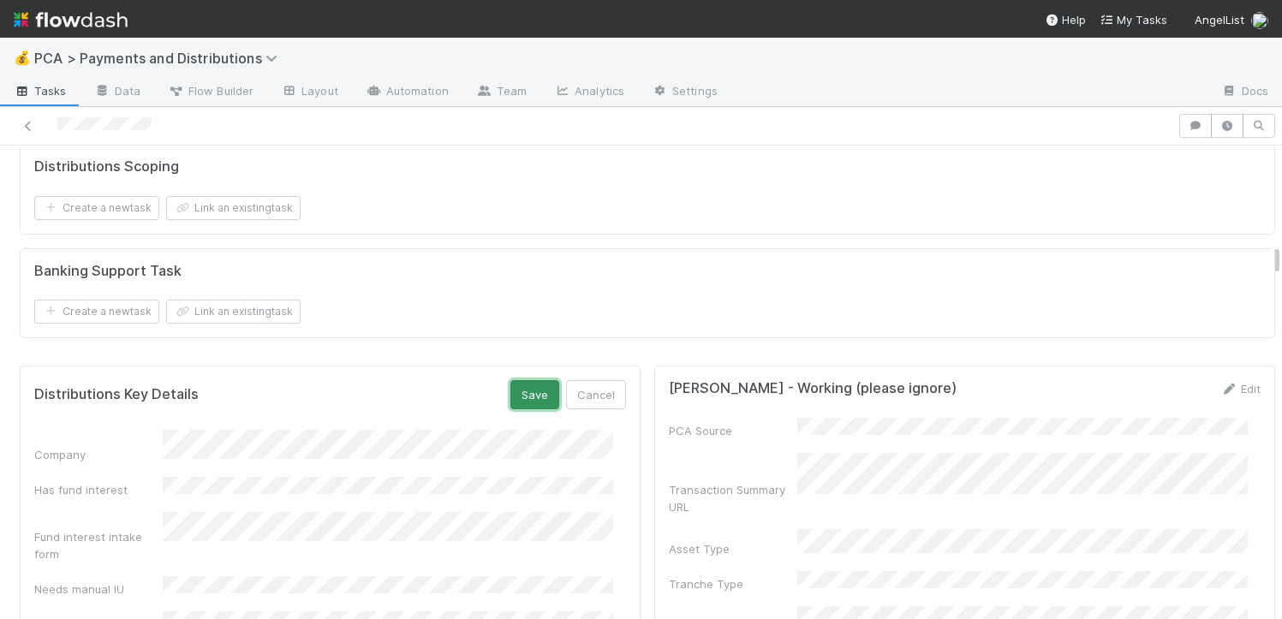
click at [510, 380] on button "Save" at bounding box center [534, 394] width 49 height 29
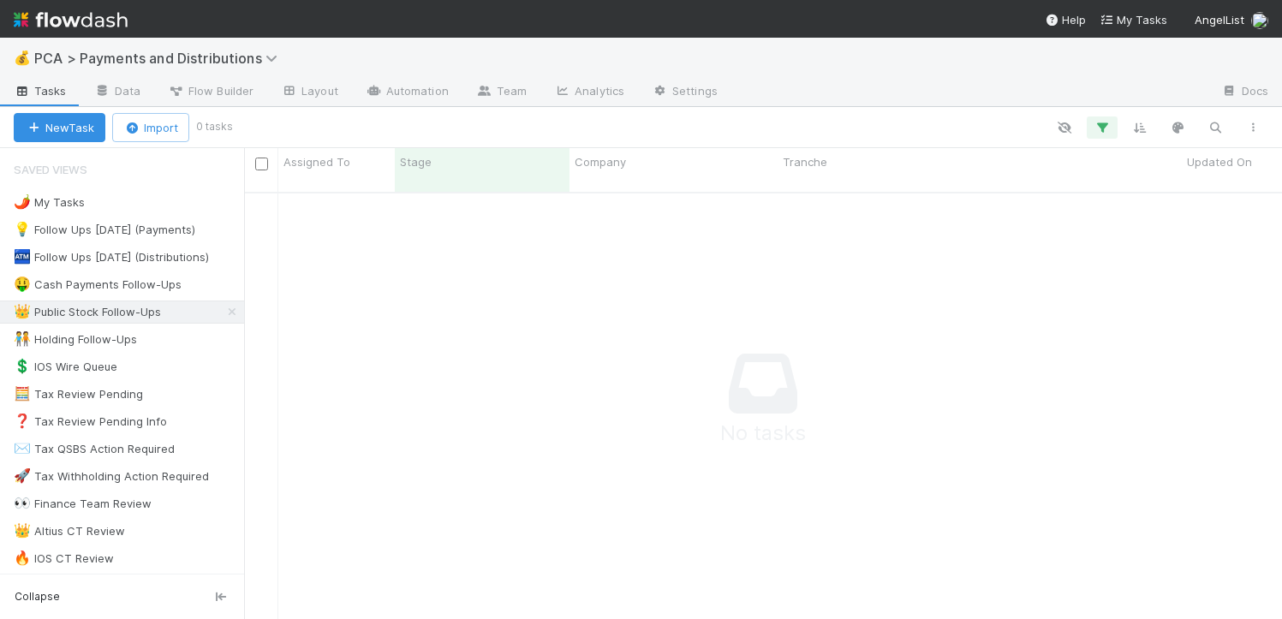
scroll to position [414, 1025]
click at [127, 197] on div "🌶️ My Tasks 2" at bounding box center [129, 202] width 230 height 21
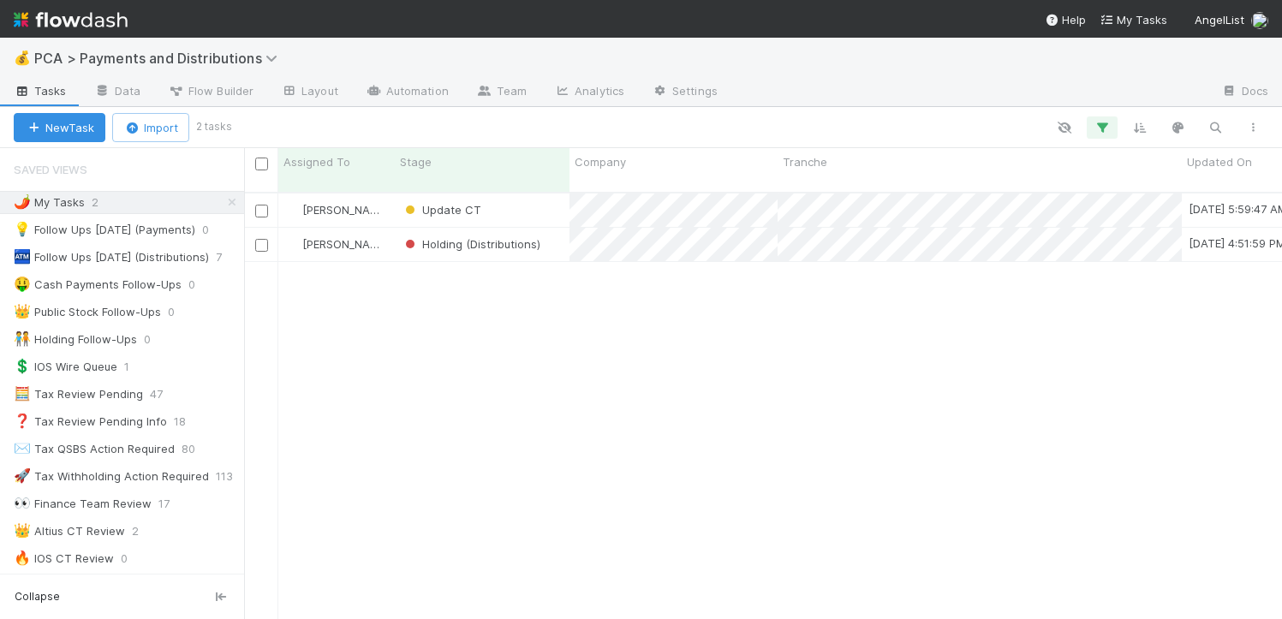
scroll to position [427, 1025]
